Goal: Information Seeking & Learning: Learn about a topic

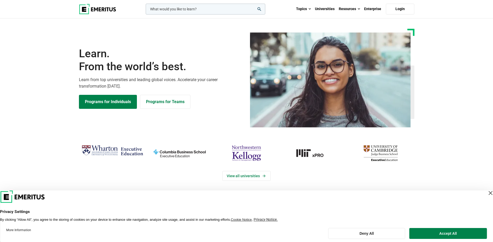
click at [487, 194] on div "Close Layer" at bounding box center [490, 192] width 7 height 7
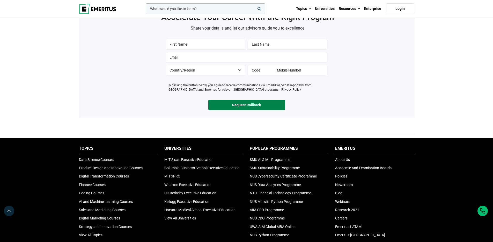
scroll to position [182, 0]
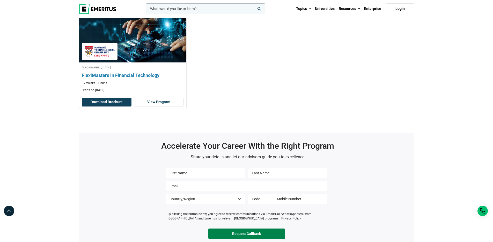
click at [150, 38] on img at bounding box center [133, 36] width 118 height 57
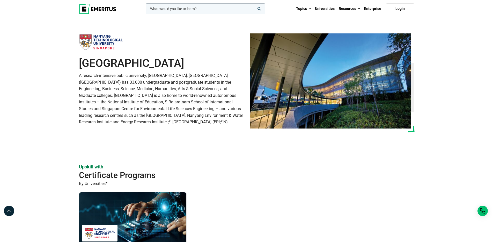
scroll to position [0, 0]
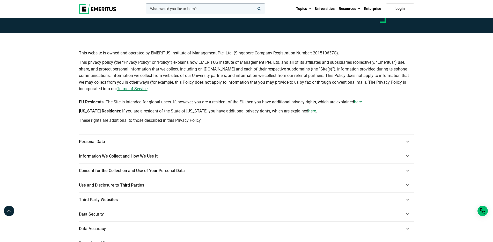
scroll to position [39, 0]
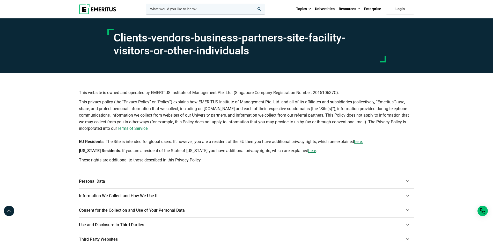
click at [382, 138] on p "EU Residents : The Site is intended for global users. If, however, you are a re…" at bounding box center [246, 141] width 335 height 7
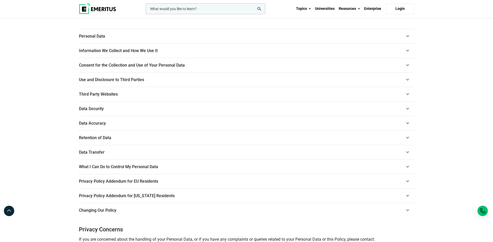
scroll to position [186, 0]
